Goal: Task Accomplishment & Management: Manage account settings

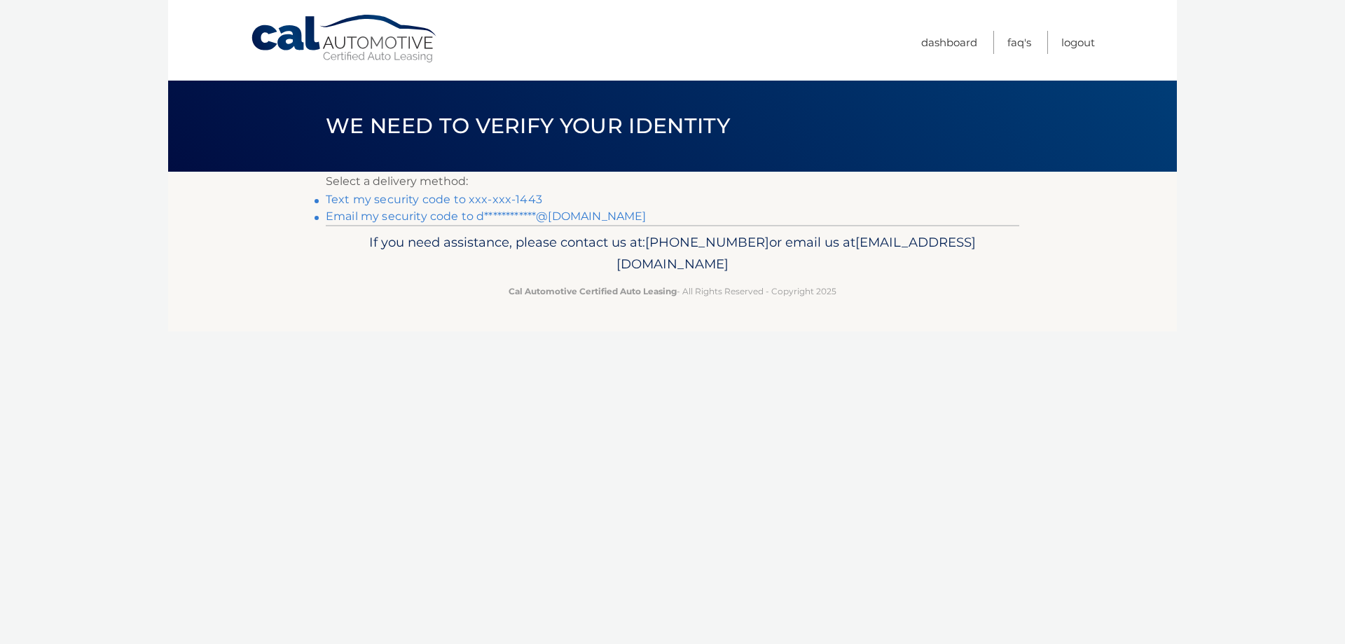
click at [436, 201] on link "Text my security code to xxx-xxx-1443" at bounding box center [434, 199] width 217 height 13
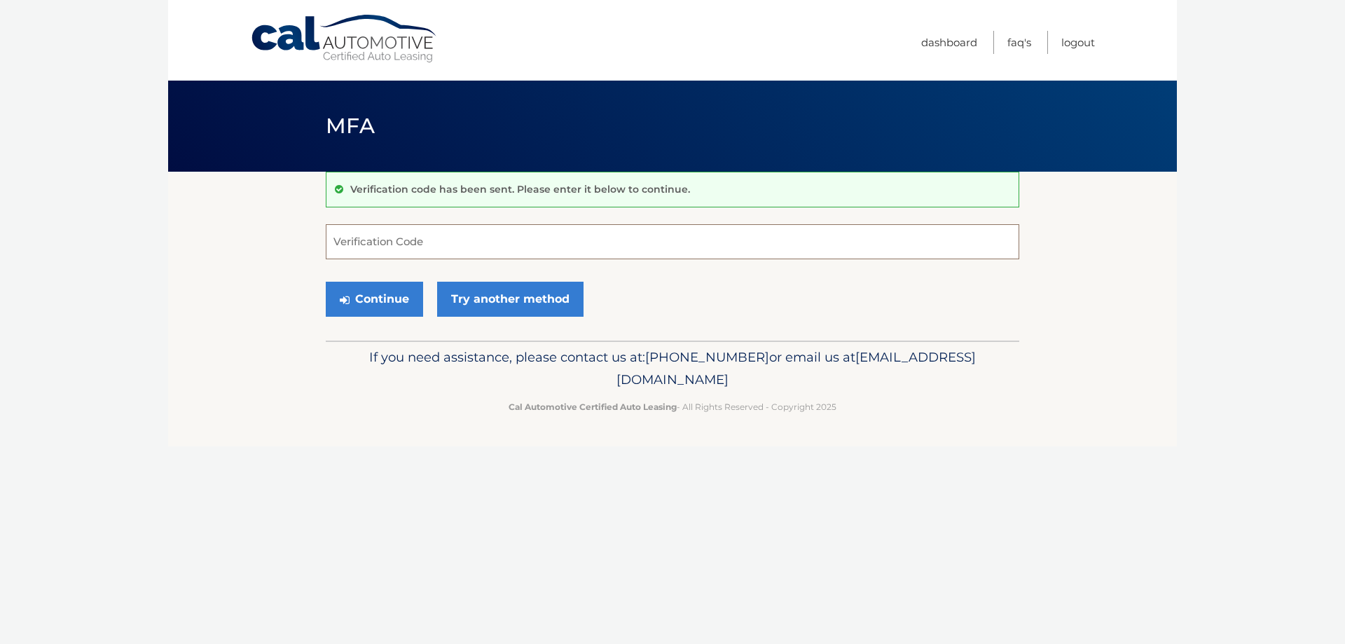
click at [423, 242] on input "Verification Code" at bounding box center [673, 241] width 694 height 35
type input "459808"
click at [403, 302] on button "Continue" at bounding box center [374, 299] width 97 height 35
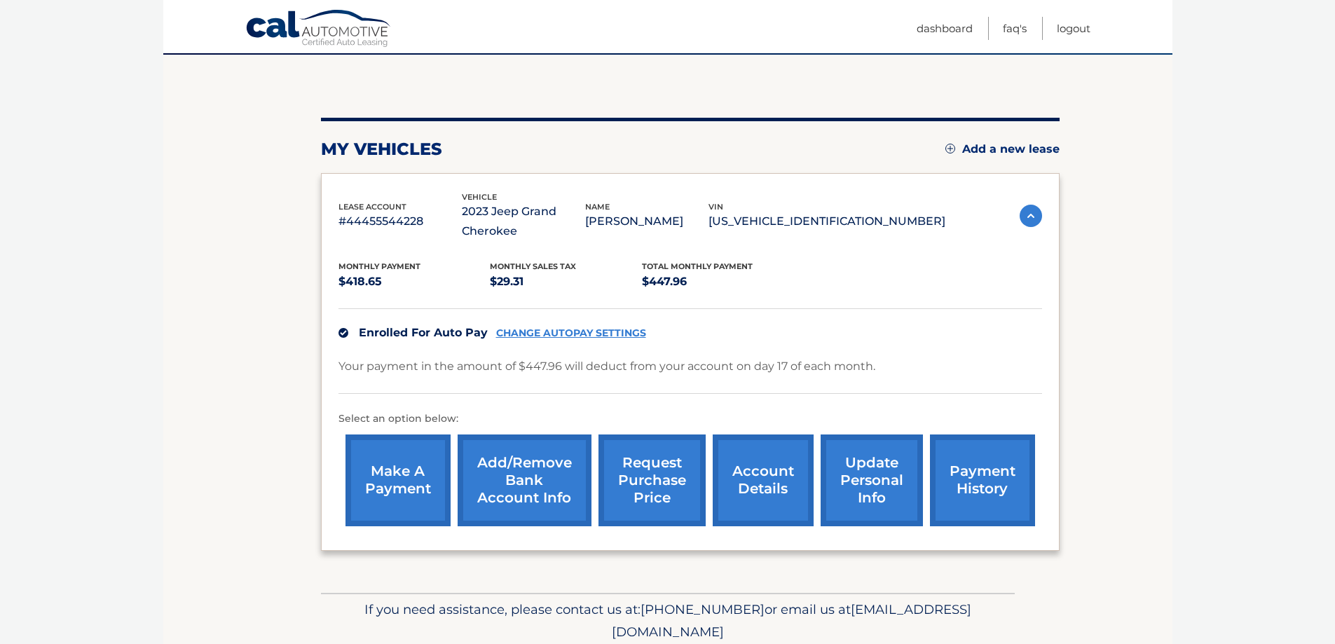
scroll to position [140, 0]
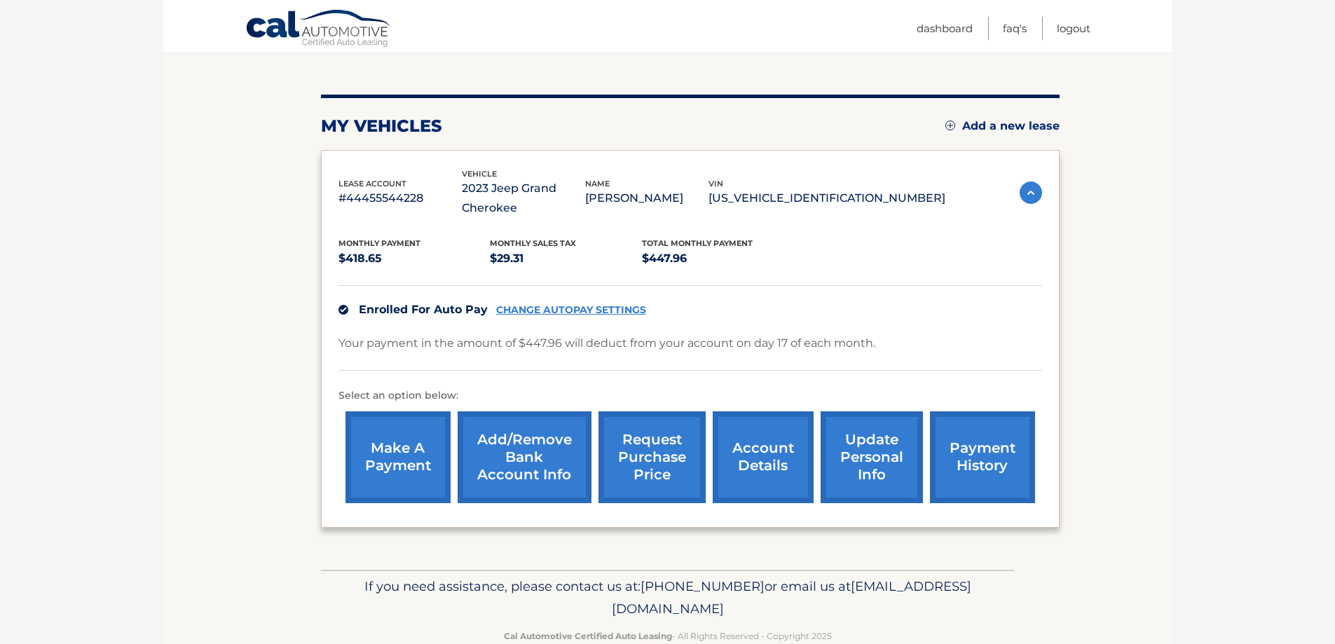
click at [279, 137] on section "my vehicles Add a new lease lease account #44455544228 vehicle 2023 Jeep Grand …" at bounding box center [667, 301] width 1009 height 538
click at [1074, 32] on link "Logout" at bounding box center [1074, 28] width 34 height 23
